Goal: Task Accomplishment & Management: Complete application form

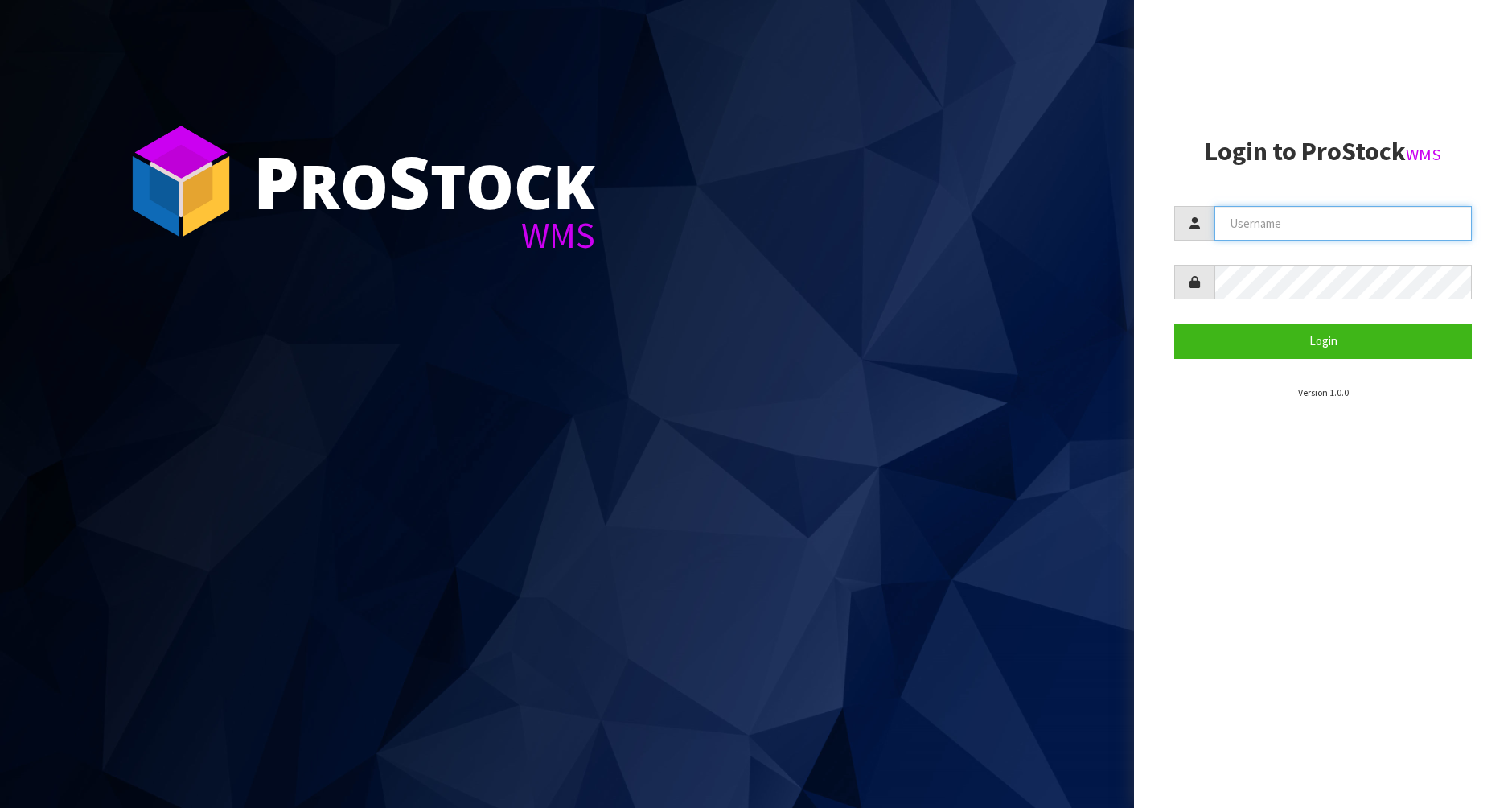
type input "[PERSON_NAME]"
drag, startPoint x: 1000, startPoint y: 656, endPoint x: 993, endPoint y: 568, distance: 88.3
click at [993, 568] on section "P ro S tock WMS" at bounding box center [567, 404] width 1134 height 808
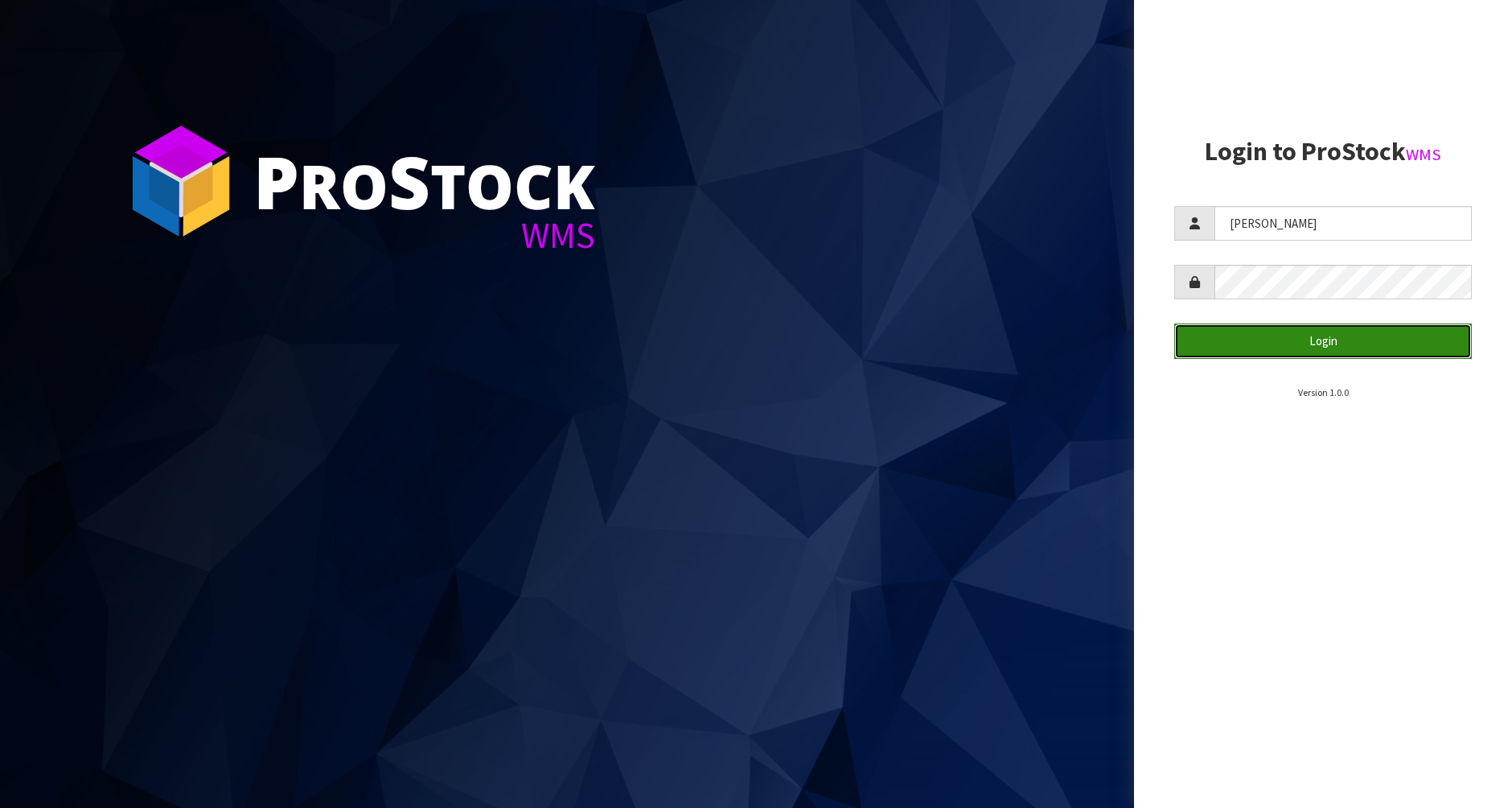
click at [1313, 339] on button "Login" at bounding box center [1323, 341] width 297 height 35
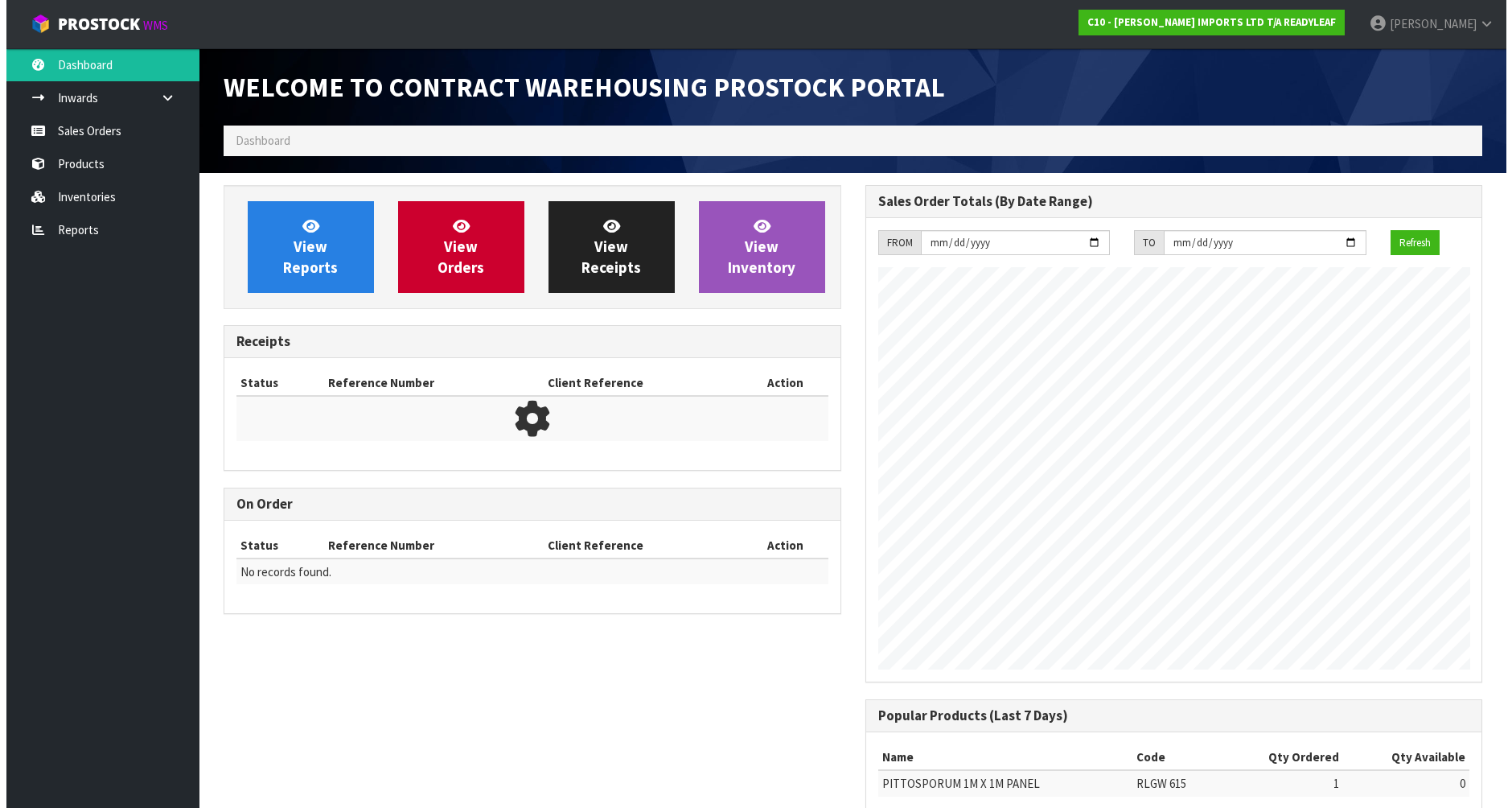
scroll to position [657, 641]
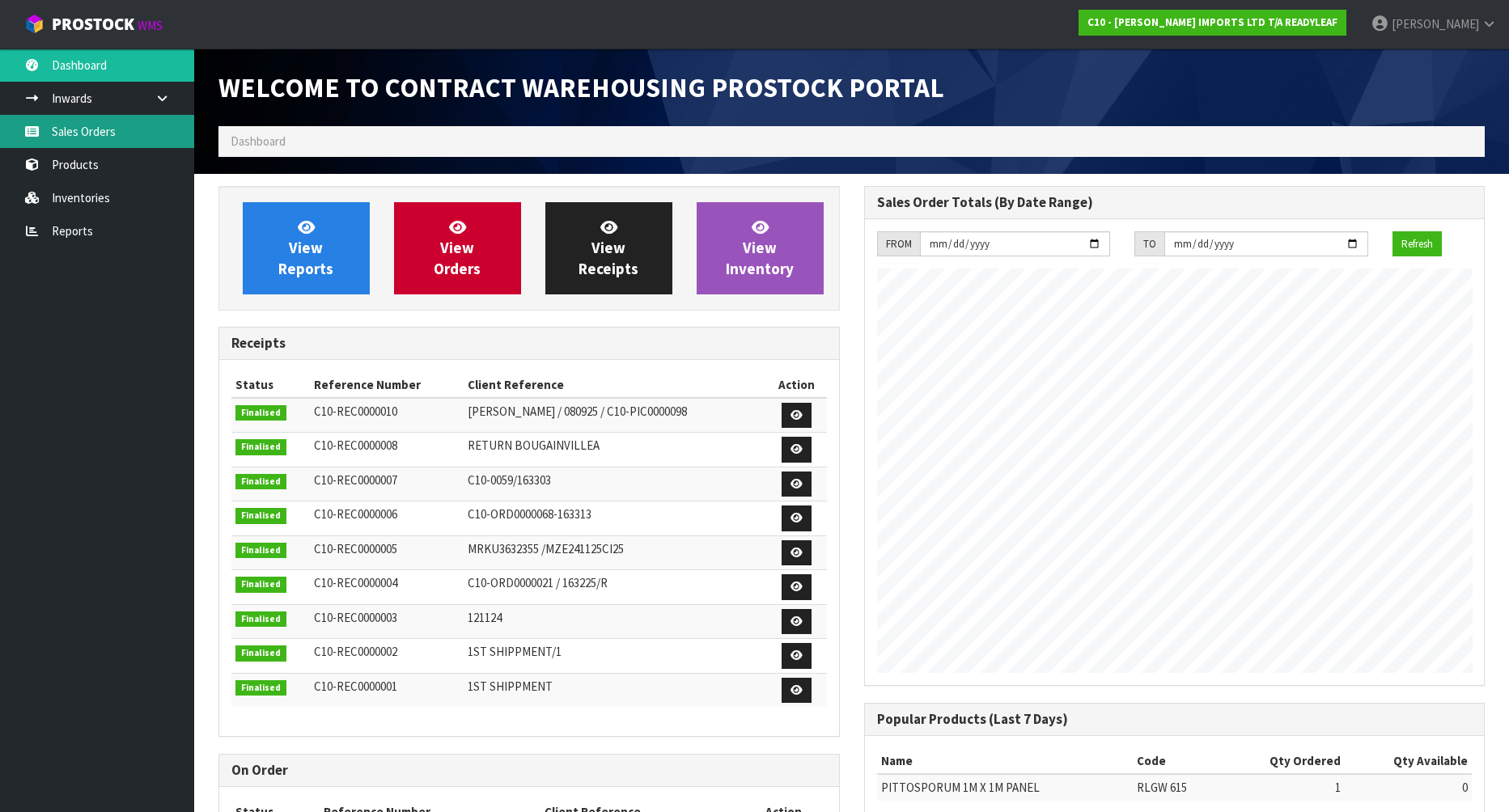
click at [114, 139] on link "Sales Orders" at bounding box center [97, 131] width 194 height 33
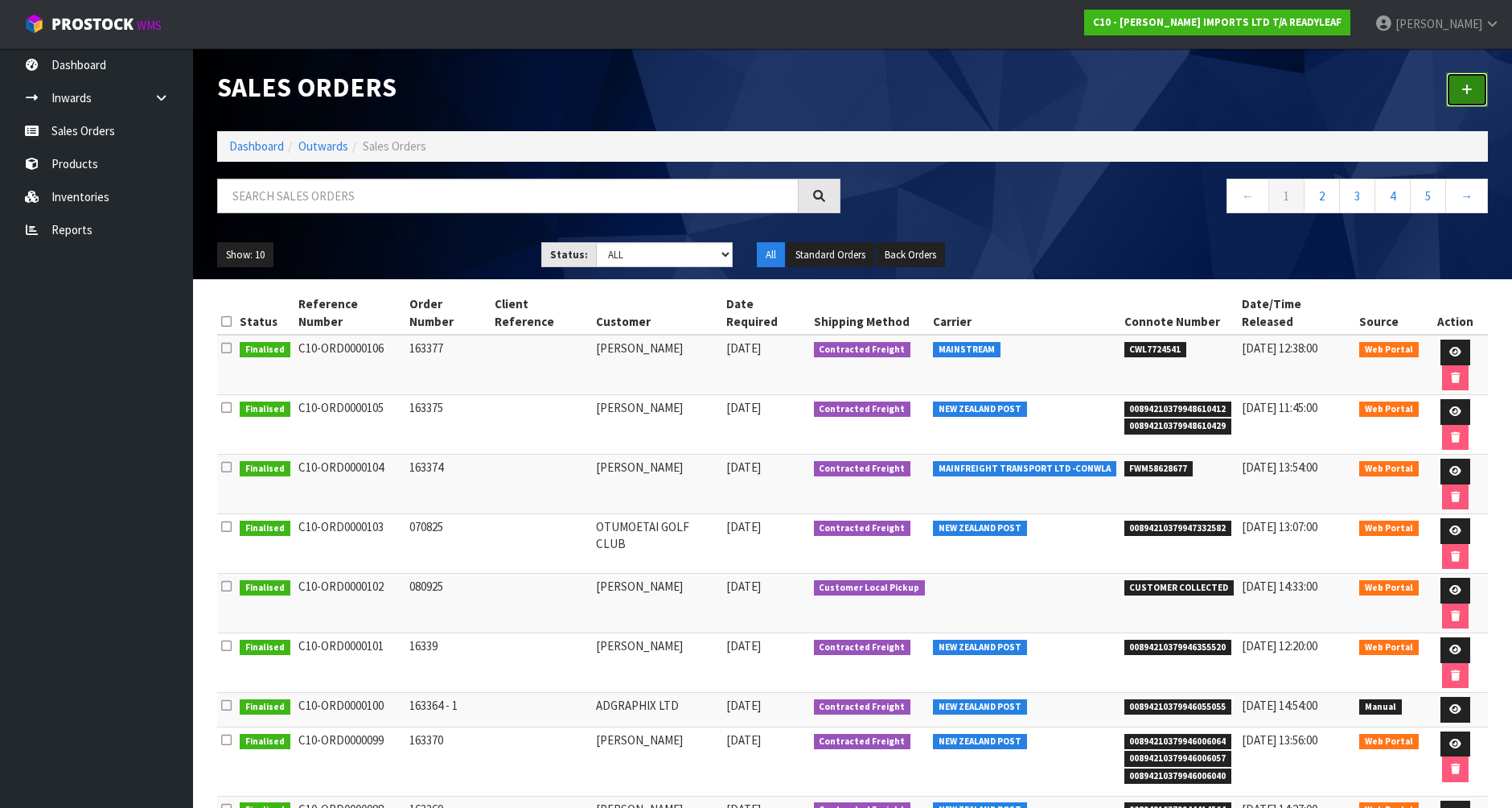
click at [1472, 92] on icon at bounding box center [1467, 90] width 11 height 12
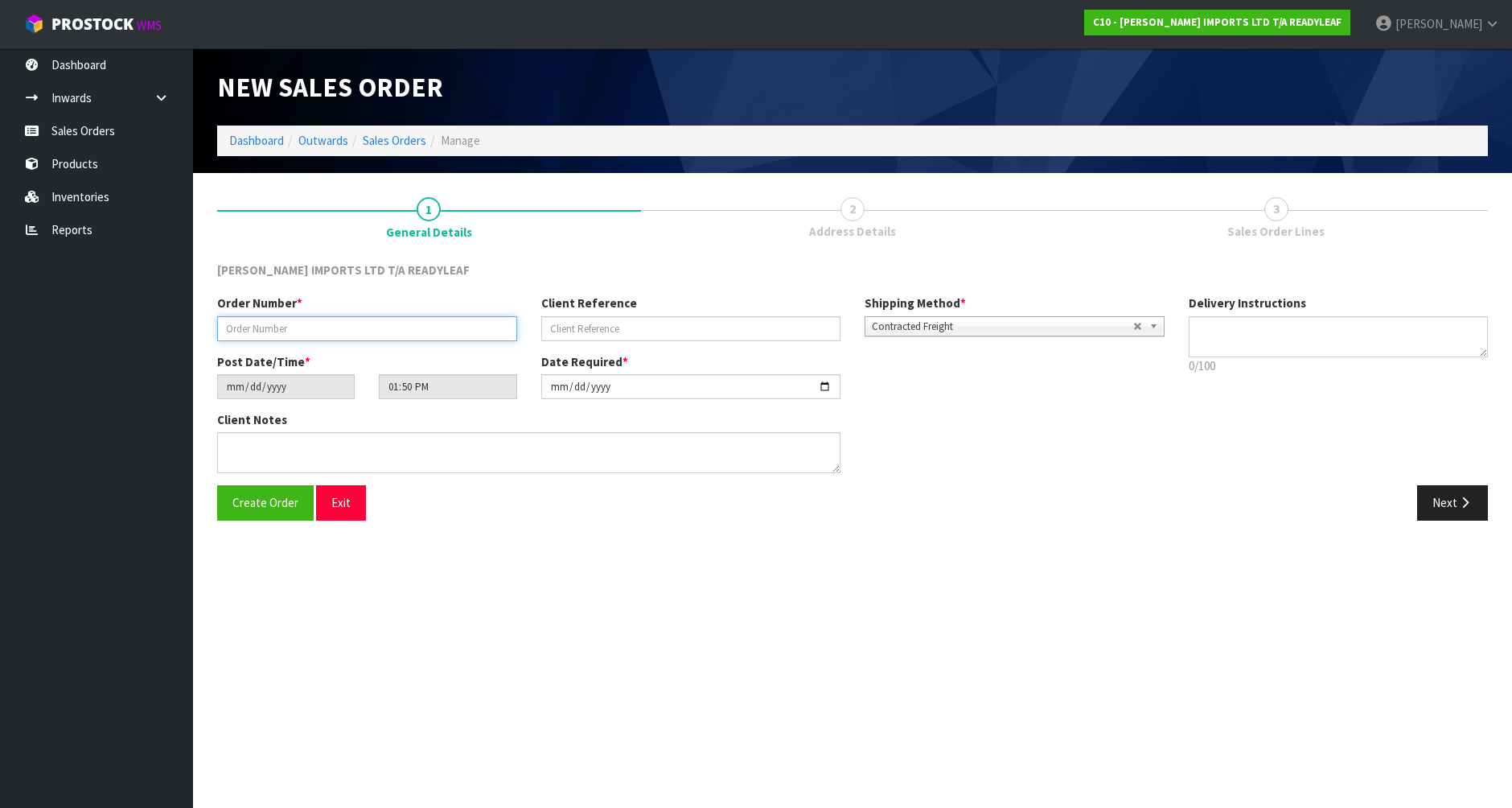
click at [292, 329] on input "text" at bounding box center [367, 328] width 300 height 25
type input "220926"
click at [253, 496] on span "Create Order" at bounding box center [265, 503] width 66 height 15
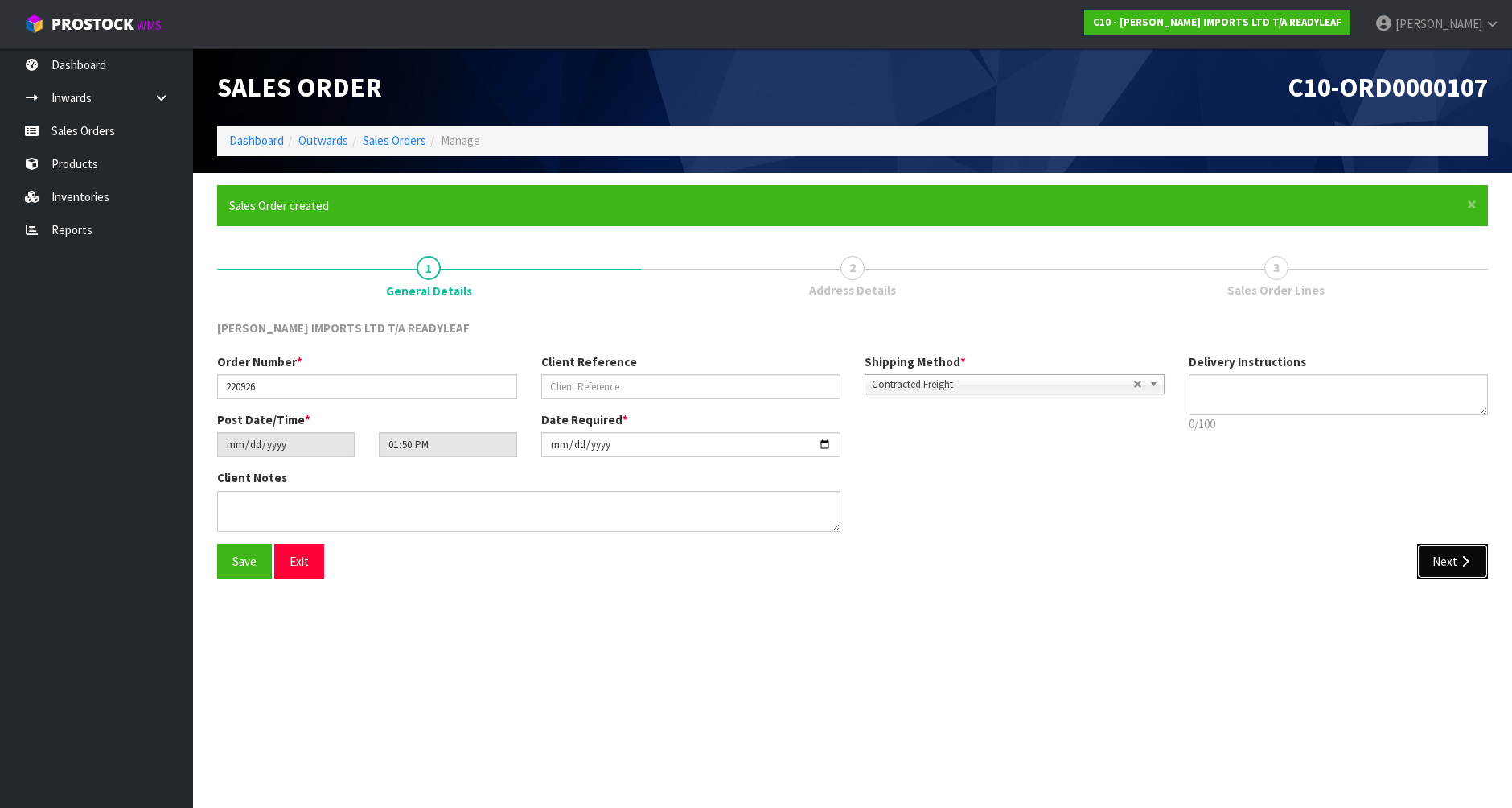
click at [1445, 558] on button "Next" at bounding box center [1453, 561] width 71 height 35
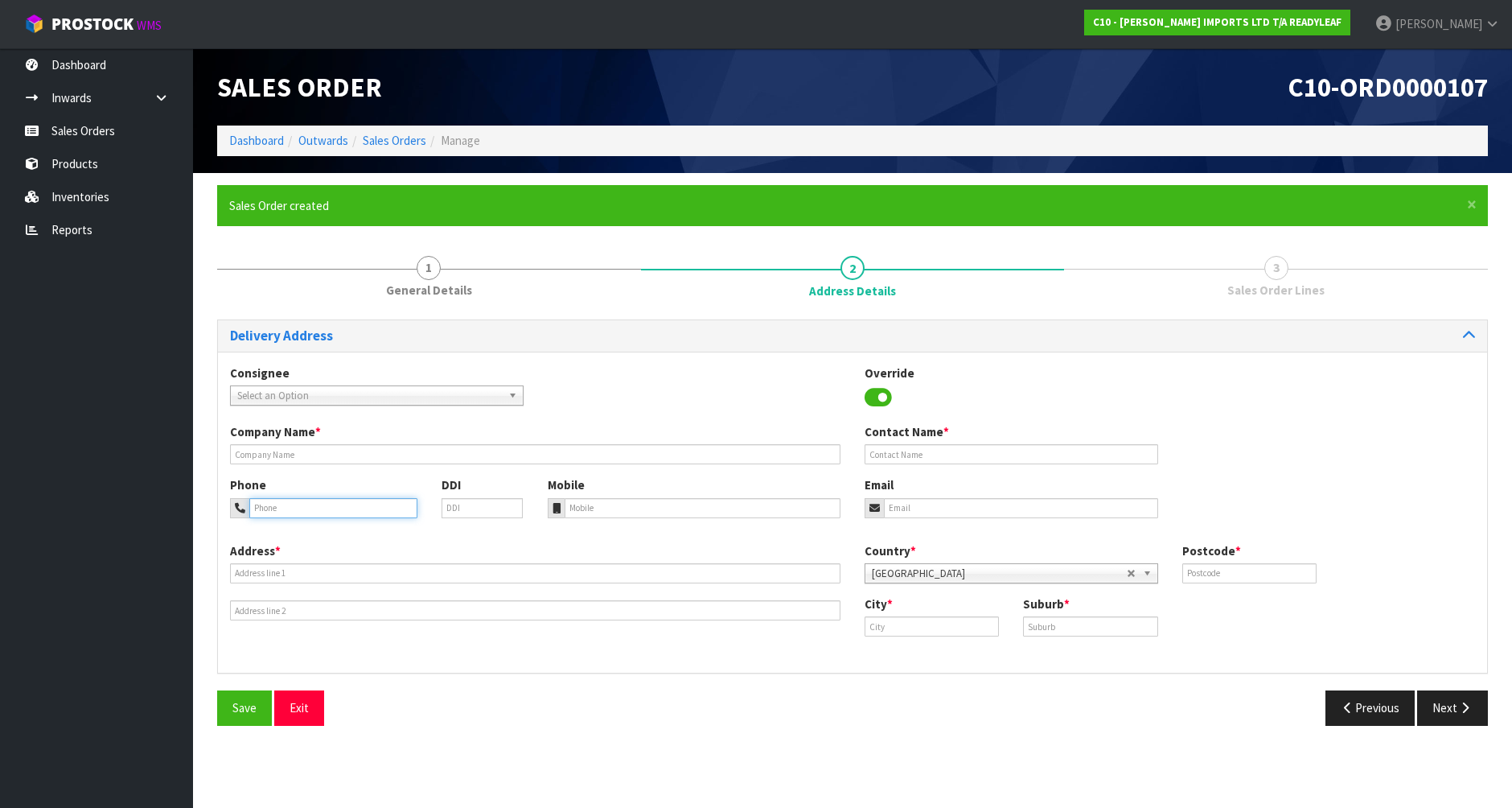
click at [270, 502] on input "tel" at bounding box center [333, 508] width 168 height 20
click at [261, 456] on input "text" at bounding box center [535, 454] width 610 height 20
type input "[PERSON_NAME] IMPORTS"
click at [280, 503] on input "tel" at bounding box center [333, 508] width 168 height 20
type input "0211753691"
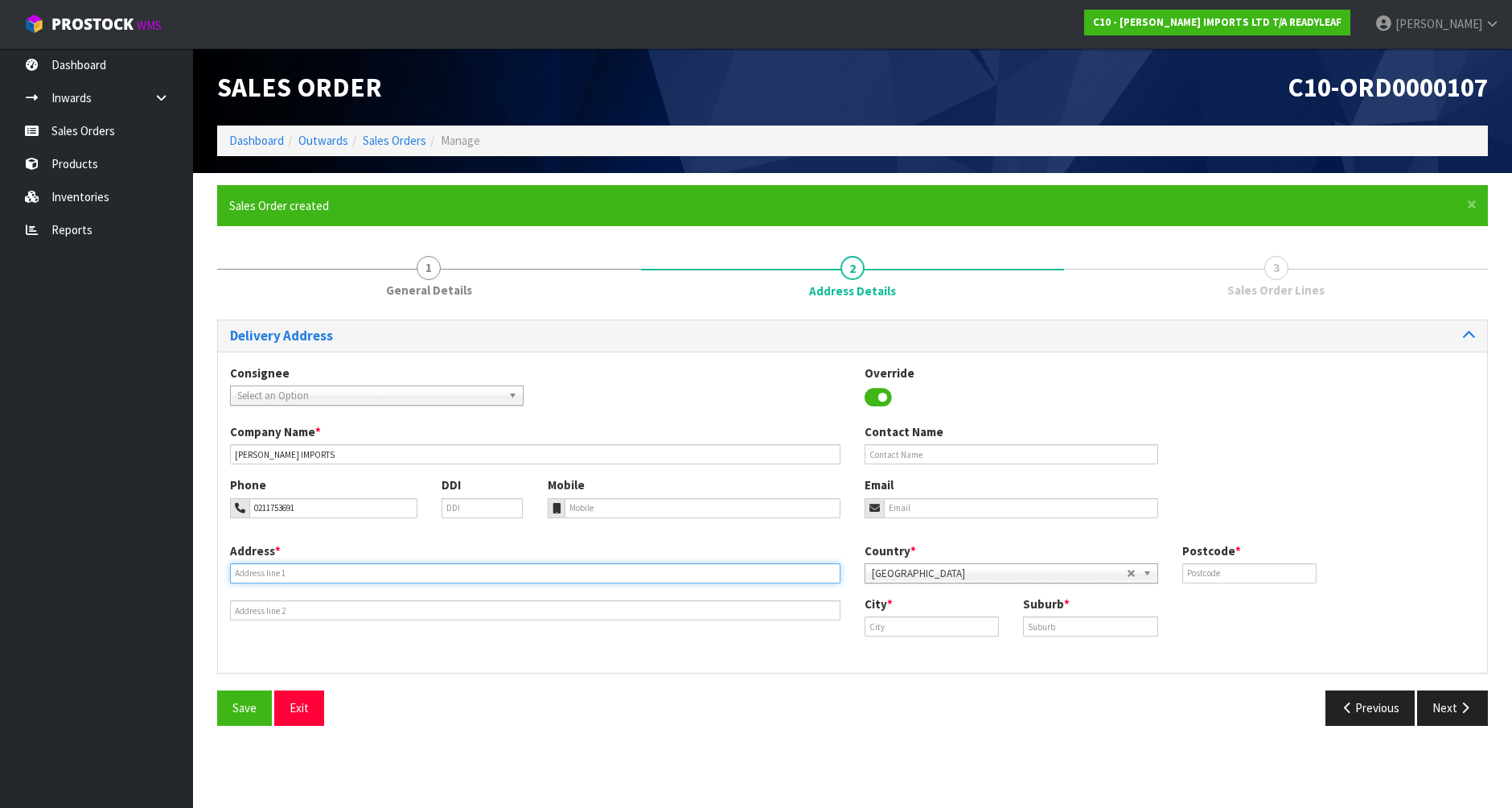
click at [295, 566] on input "text" at bounding box center [535, 573] width 610 height 20
click at [284, 572] on input "77 RURAL VIOEW WAY" at bounding box center [535, 573] width 610 height 20
type input "77 RURAL VIEW WAY"
click at [309, 605] on input "text" at bounding box center [535, 610] width 610 height 20
type input "[GEOGRAPHIC_DATA], [GEOGRAPHIC_DATA]"
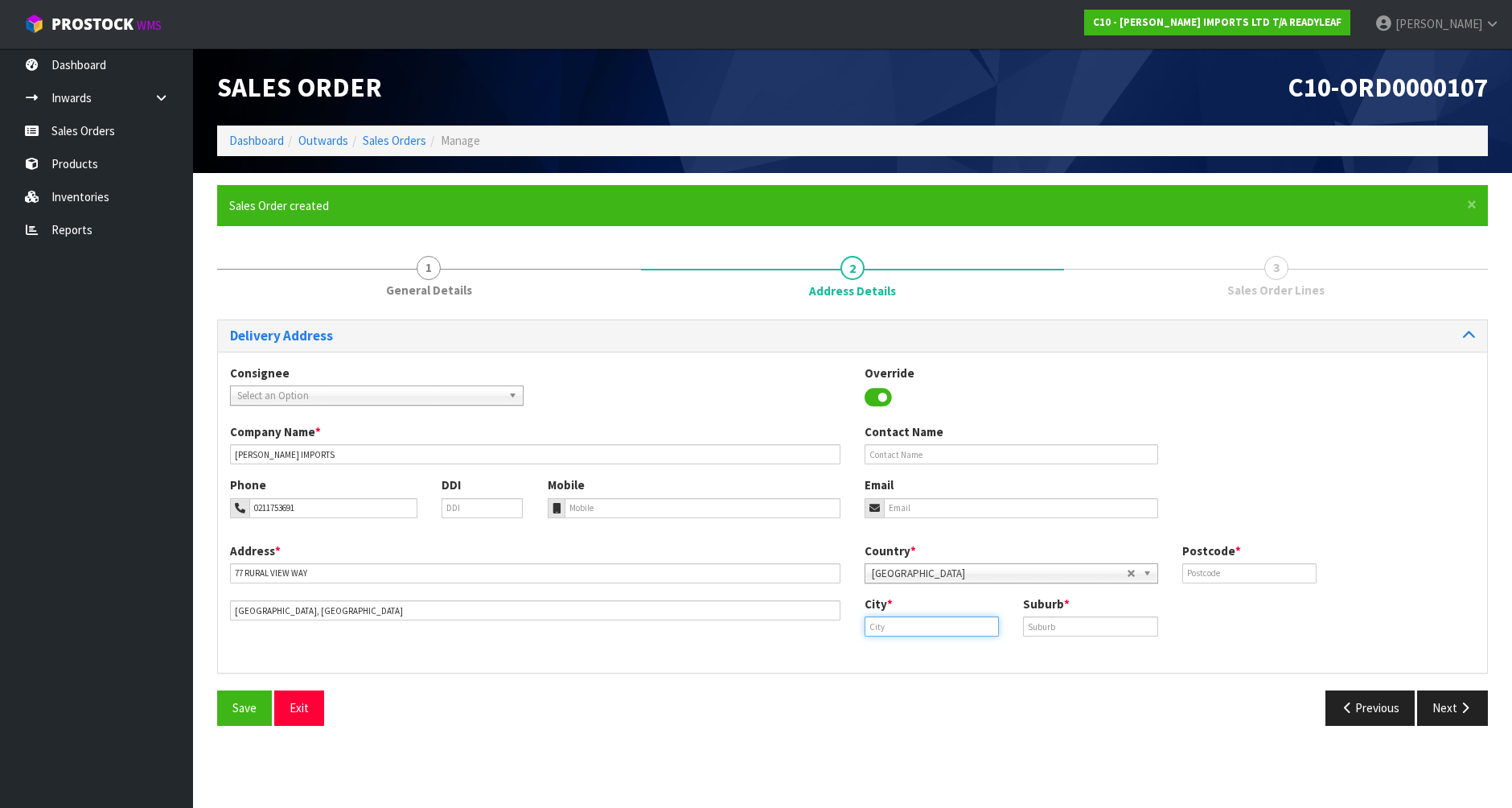
click at [942, 625] on input "text" at bounding box center [931, 627] width 134 height 20
click at [922, 653] on link "Well [PERSON_NAME]" at bounding box center [929, 654] width 127 height 22
type input "[GEOGRAPHIC_DATA]"
click at [1045, 625] on input "text" at bounding box center [1090, 627] width 134 height 20
type input "UPPER HUTT"
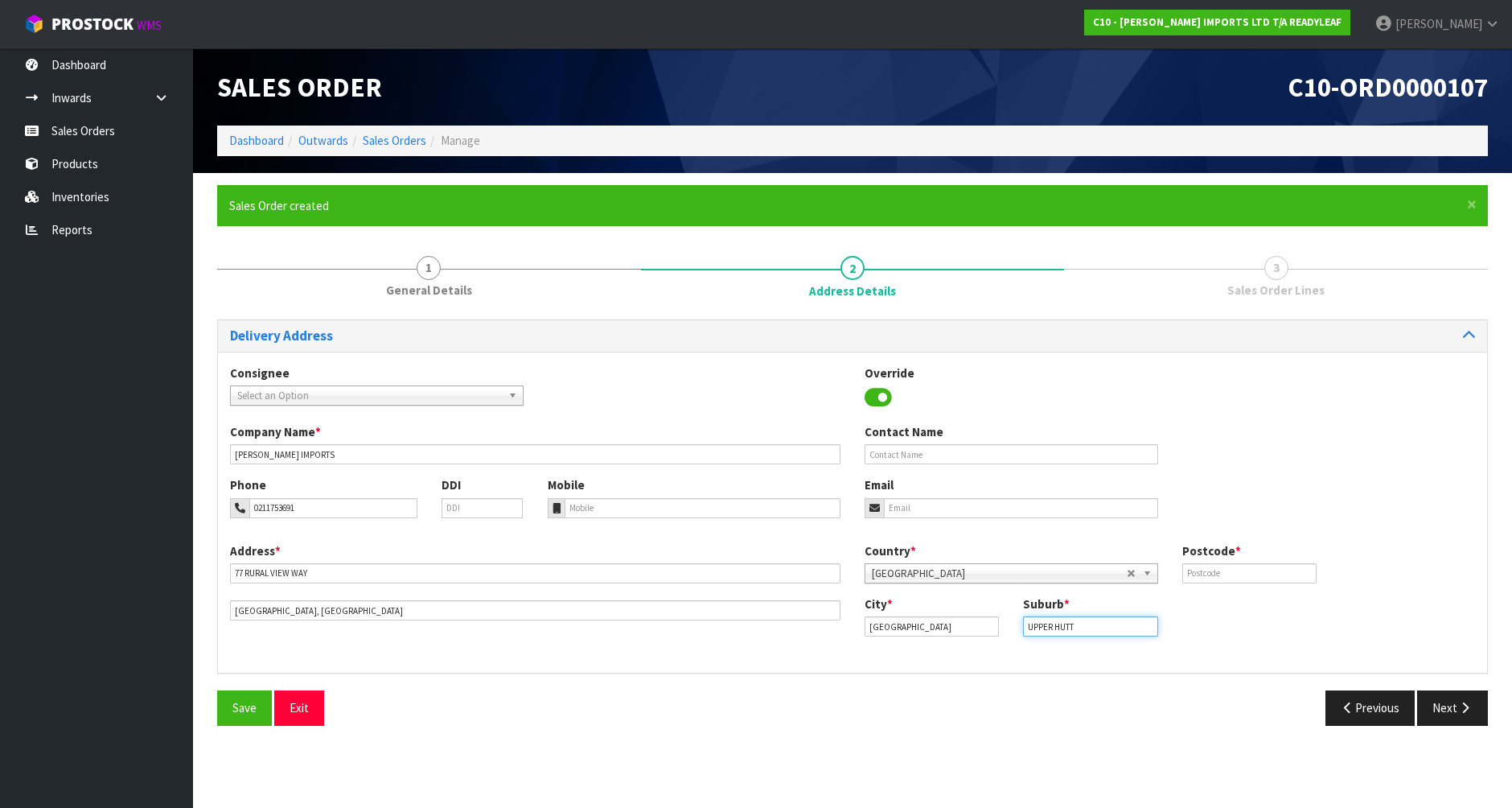
drag, startPoint x: 1079, startPoint y: 632, endPoint x: 992, endPoint y: 634, distance: 87.0
click at [992, 634] on div "City * [GEOGRAPHIC_DATA] Suburb * [GEOGRAPHIC_DATA]" at bounding box center [1170, 621] width 635 height 53
type input "MAYMORN"
click at [1216, 577] on input "text" at bounding box center [1249, 573] width 134 height 20
type input "5018"
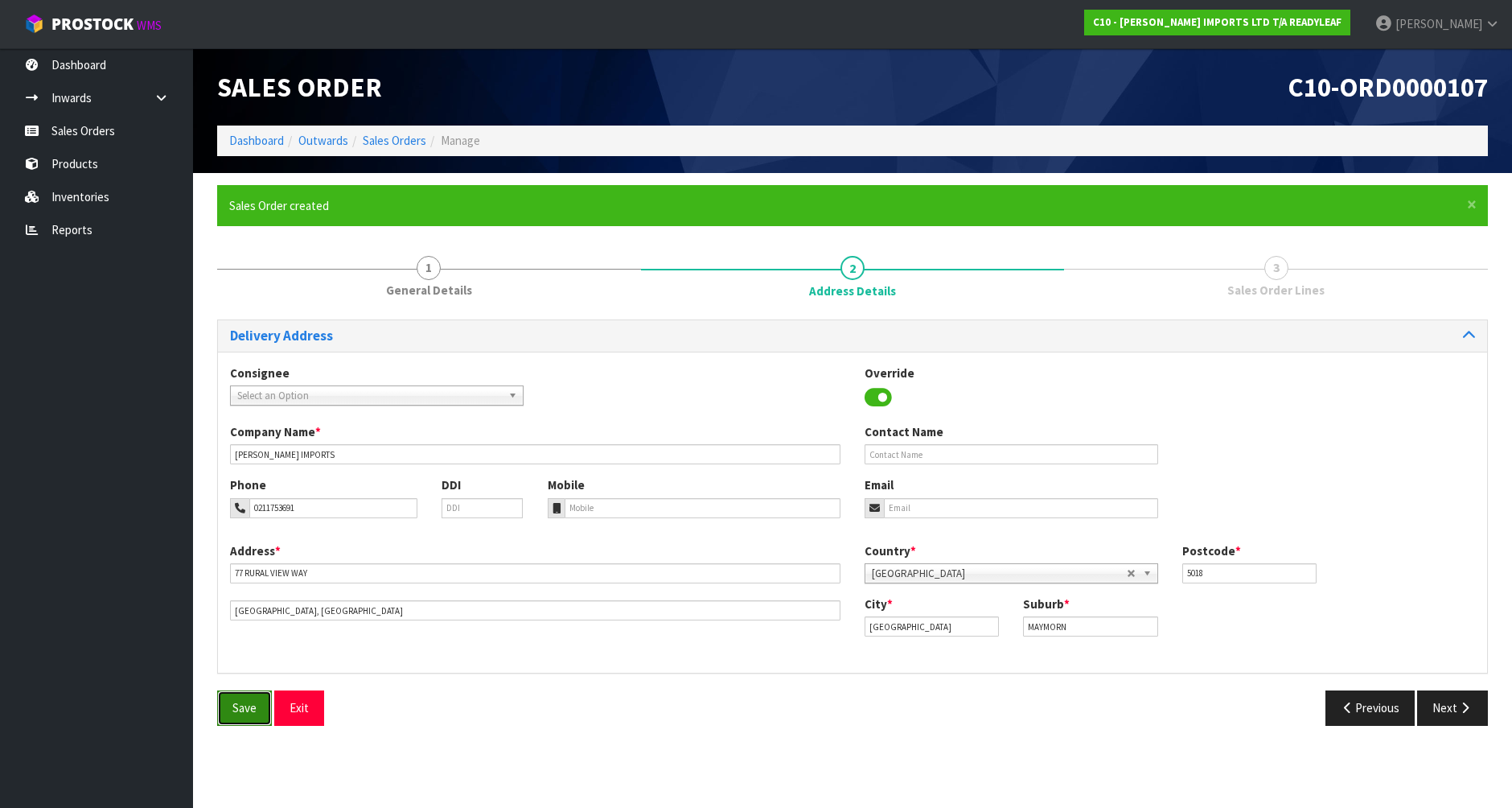
click at [226, 716] on button "Save" at bounding box center [244, 707] width 55 height 35
